Goal: Navigation & Orientation: Find specific page/section

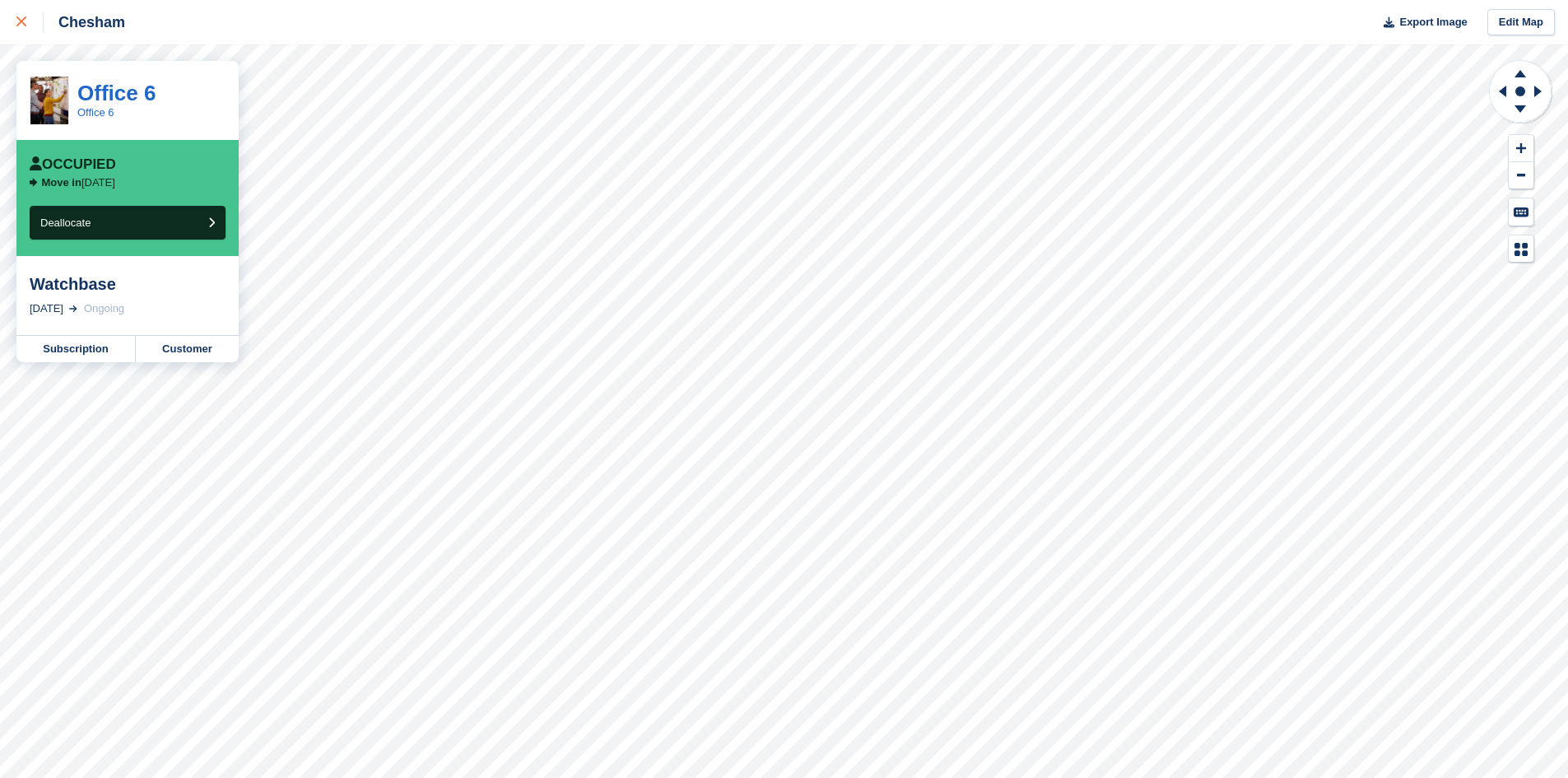
click at [27, 26] on div at bounding box center [30, 22] width 27 height 20
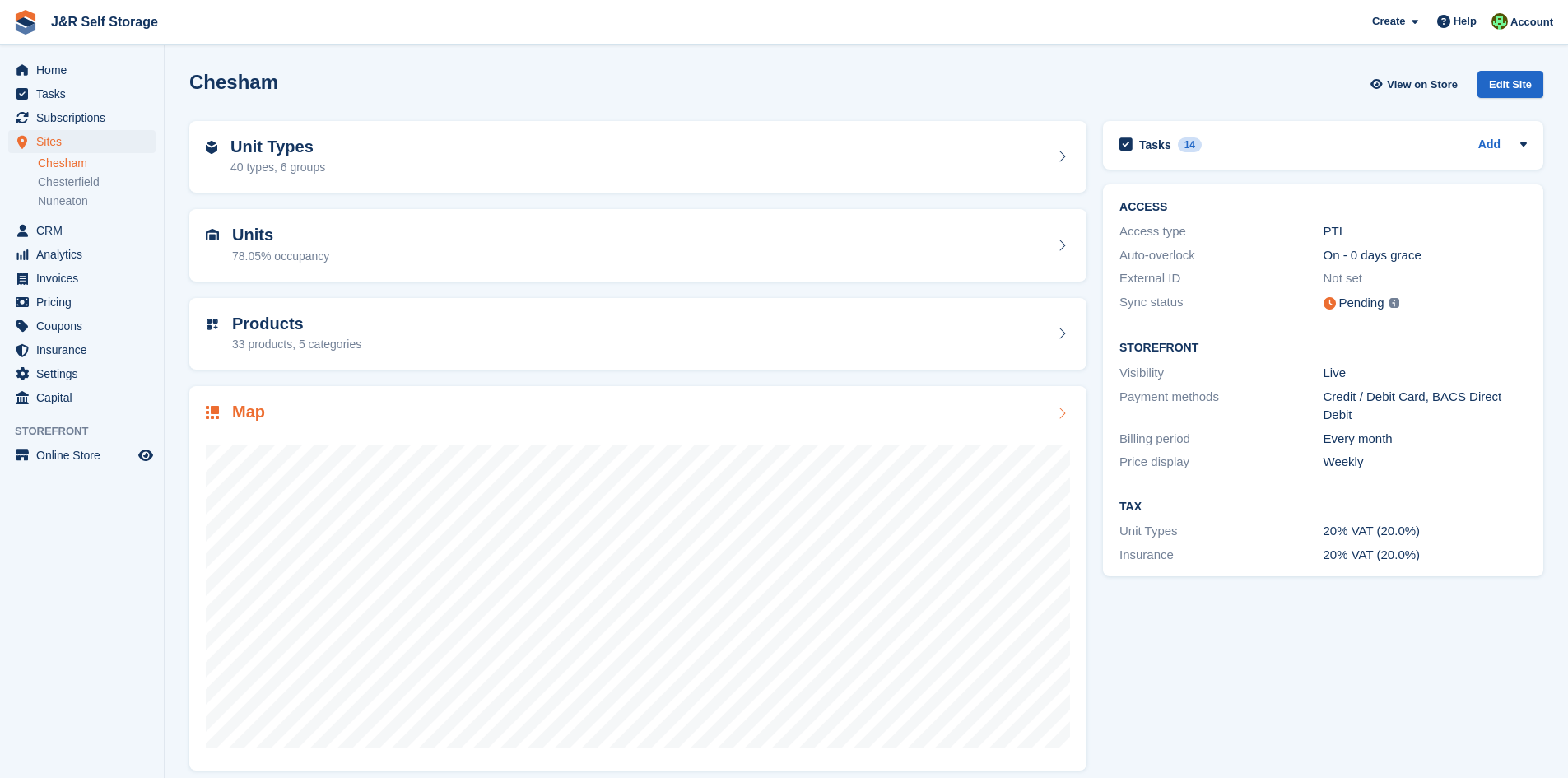
scroll to position [13, 0]
